Goal: Register for event/course

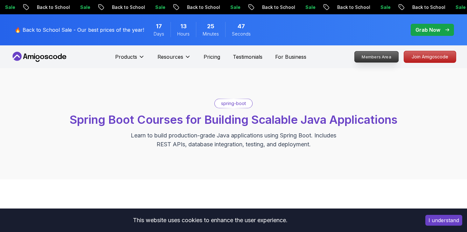
click at [377, 60] on p "Members Area" at bounding box center [376, 56] width 44 height 11
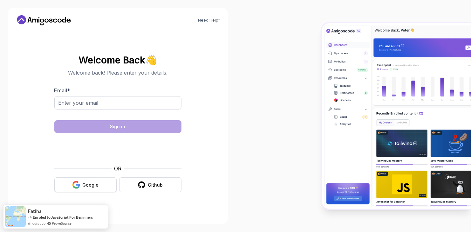
click at [99, 185] on button "Google" at bounding box center [85, 185] width 62 height 15
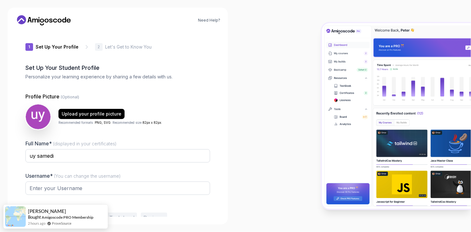
type input "cleveriguanad91ad"
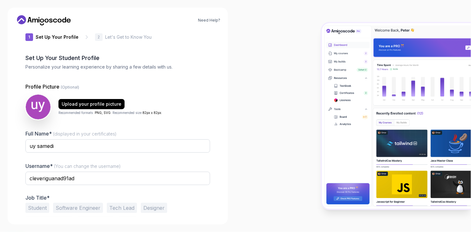
scroll to position [32, 0]
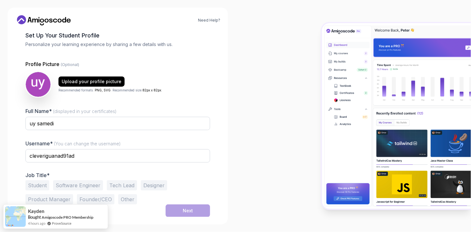
click at [39, 184] on button "Student" at bounding box center [37, 186] width 24 height 10
click at [188, 208] on div "Next" at bounding box center [188, 211] width 10 height 6
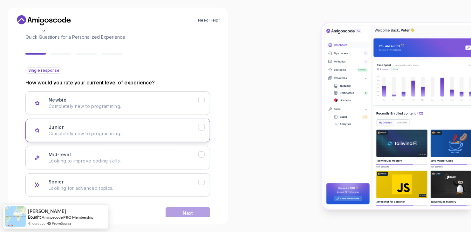
scroll to position [52, 0]
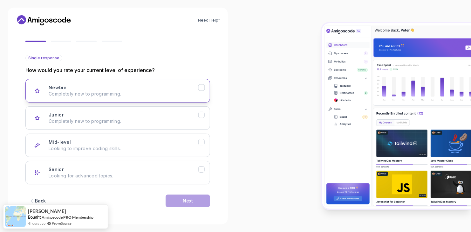
click at [201, 90] on icon "Newbie" at bounding box center [202, 88] width 6 height 6
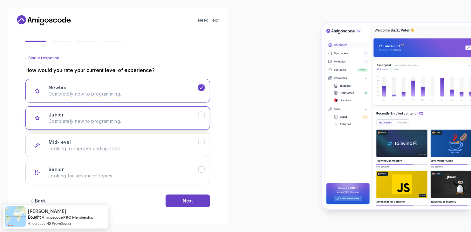
click at [203, 118] on button "Junior Completely new to programming." at bounding box center [117, 118] width 185 height 24
click at [204, 87] on icon "Newbie" at bounding box center [202, 88] width 6 height 6
click at [198, 199] on button "Next" at bounding box center [188, 201] width 45 height 13
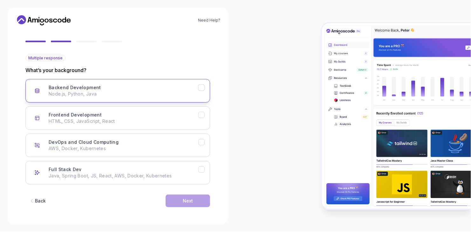
click at [199, 85] on icon "Backend Development" at bounding box center [202, 88] width 6 height 6
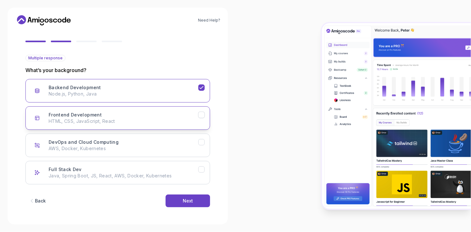
click at [203, 112] on div "Frontend Development" at bounding box center [201, 115] width 7 height 7
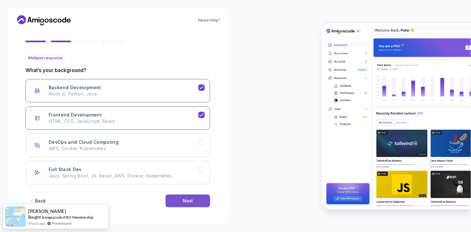
click at [193, 199] on div "Next" at bounding box center [188, 201] width 10 height 6
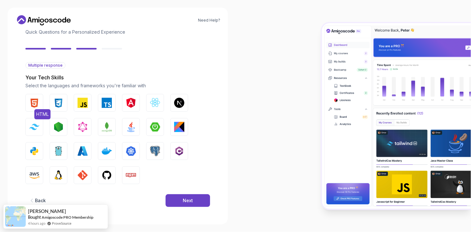
click at [32, 106] on img "button" at bounding box center [34, 103] width 10 height 10
click at [58, 103] on img "button" at bounding box center [58, 103] width 10 height 10
click at [37, 125] on img "button" at bounding box center [34, 127] width 10 height 6
click at [38, 152] on img "button" at bounding box center [34, 151] width 10 height 10
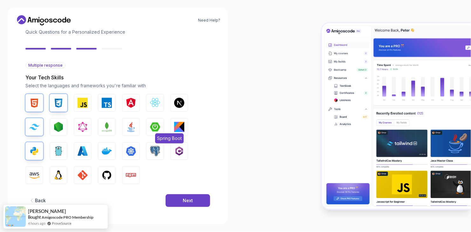
click at [150, 127] on button "Spring Boot" at bounding box center [155, 127] width 18 height 18
click at [152, 103] on img "button" at bounding box center [155, 103] width 10 height 10
click at [182, 100] on img "button" at bounding box center [179, 103] width 10 height 10
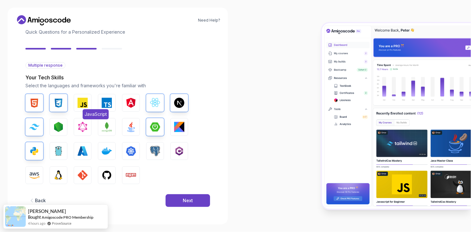
click at [82, 103] on img "button" at bounding box center [83, 103] width 10 height 10
click at [104, 105] on img "button" at bounding box center [107, 103] width 10 height 10
click at [125, 123] on button "Java" at bounding box center [131, 127] width 18 height 18
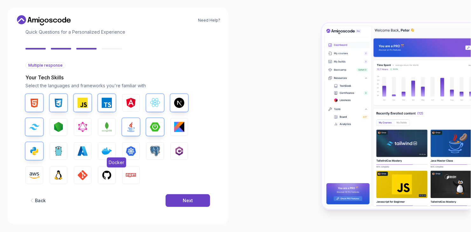
click at [110, 151] on img "button" at bounding box center [107, 151] width 10 height 10
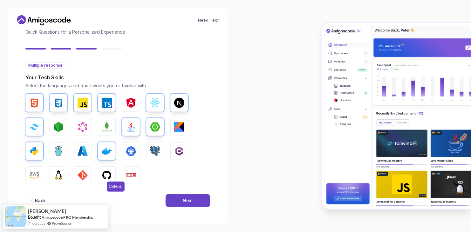
click at [103, 179] on img "button" at bounding box center [107, 175] width 10 height 10
click at [85, 180] on img "button" at bounding box center [83, 175] width 10 height 10
click at [181, 196] on button "Next" at bounding box center [188, 201] width 45 height 13
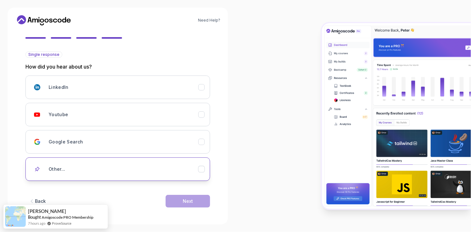
scroll to position [56, 0]
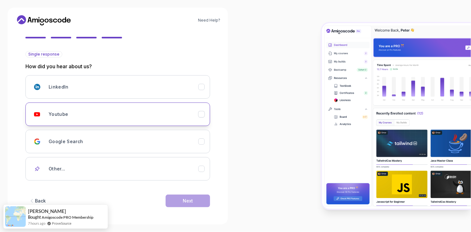
click at [203, 112] on icon "Youtube" at bounding box center [202, 115] width 6 height 6
click at [200, 202] on button "Next" at bounding box center [188, 201] width 45 height 13
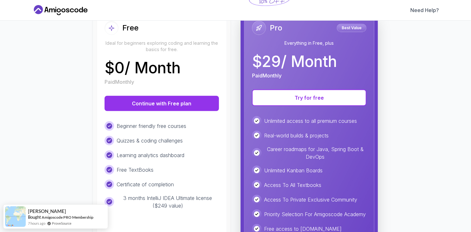
scroll to position [79, 0]
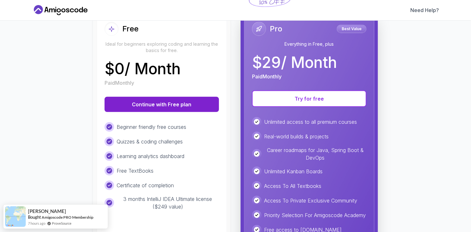
click at [175, 108] on button "Continue with Free plan" at bounding box center [162, 104] width 114 height 15
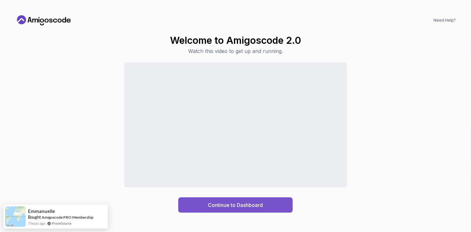
click at [273, 202] on button "Continue to Dashboard" at bounding box center [235, 205] width 114 height 15
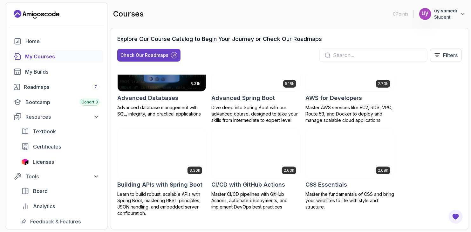
scroll to position [32, 0]
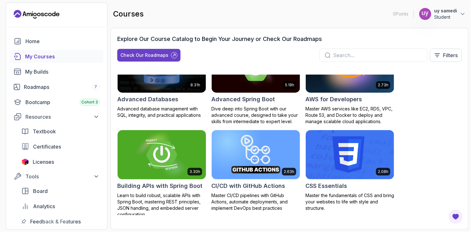
click at [194, 145] on img at bounding box center [161, 155] width 93 height 52
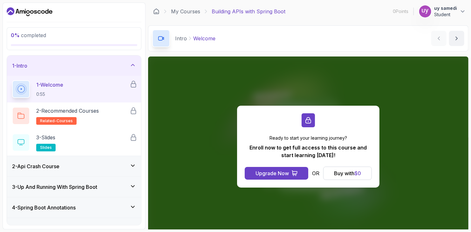
click at [139, 167] on div "2 - Api Crash Course" at bounding box center [74, 166] width 134 height 20
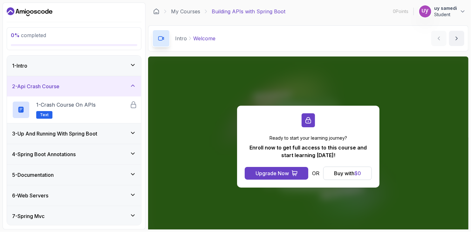
click at [130, 130] on icon at bounding box center [133, 133] width 6 height 6
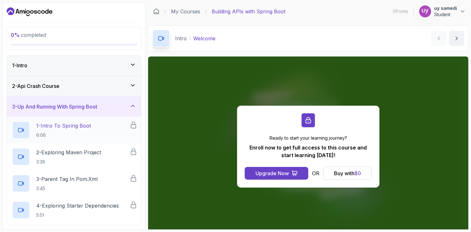
click at [114, 138] on div "1 - Intro To Spring Boot 6:06" at bounding box center [71, 130] width 118 height 18
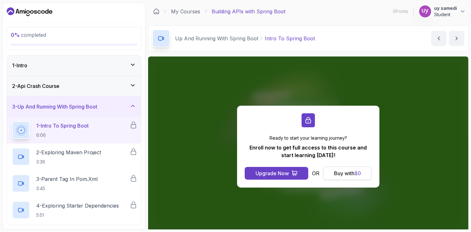
click at [339, 173] on div "Buy with $ 0" at bounding box center [347, 174] width 27 height 8
click at [343, 173] on div "Buy with $ 0" at bounding box center [347, 174] width 27 height 8
click at [355, 174] on span "$ 0" at bounding box center [357, 173] width 7 height 6
click at [355, 174] on div "Buy with $ 0" at bounding box center [347, 174] width 27 height 8
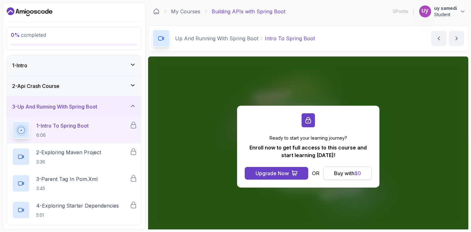
click at [355, 174] on span "$ 0" at bounding box center [357, 173] width 7 height 6
click at [356, 174] on span "$ 0" at bounding box center [357, 173] width 7 height 6
